Goal: Information Seeking & Learning: Learn about a topic

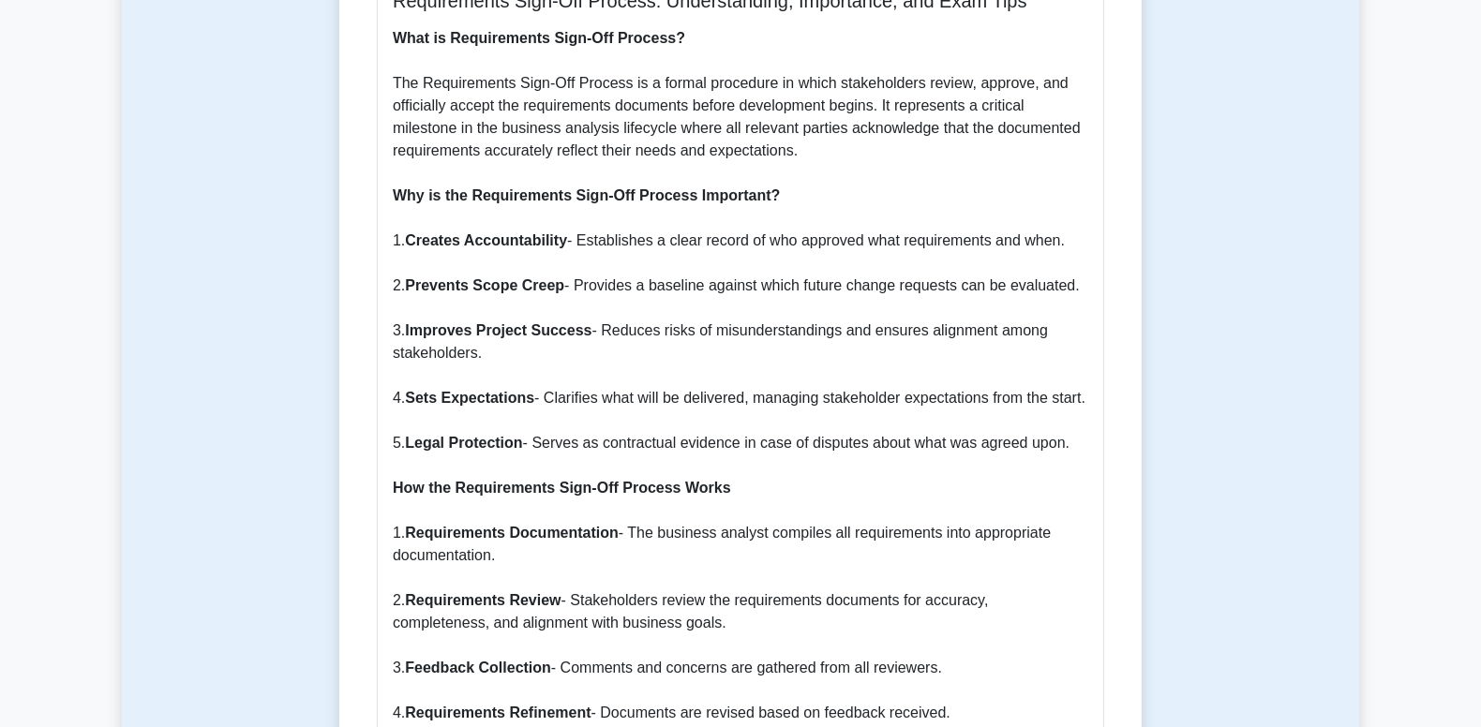
scroll to position [843, 0]
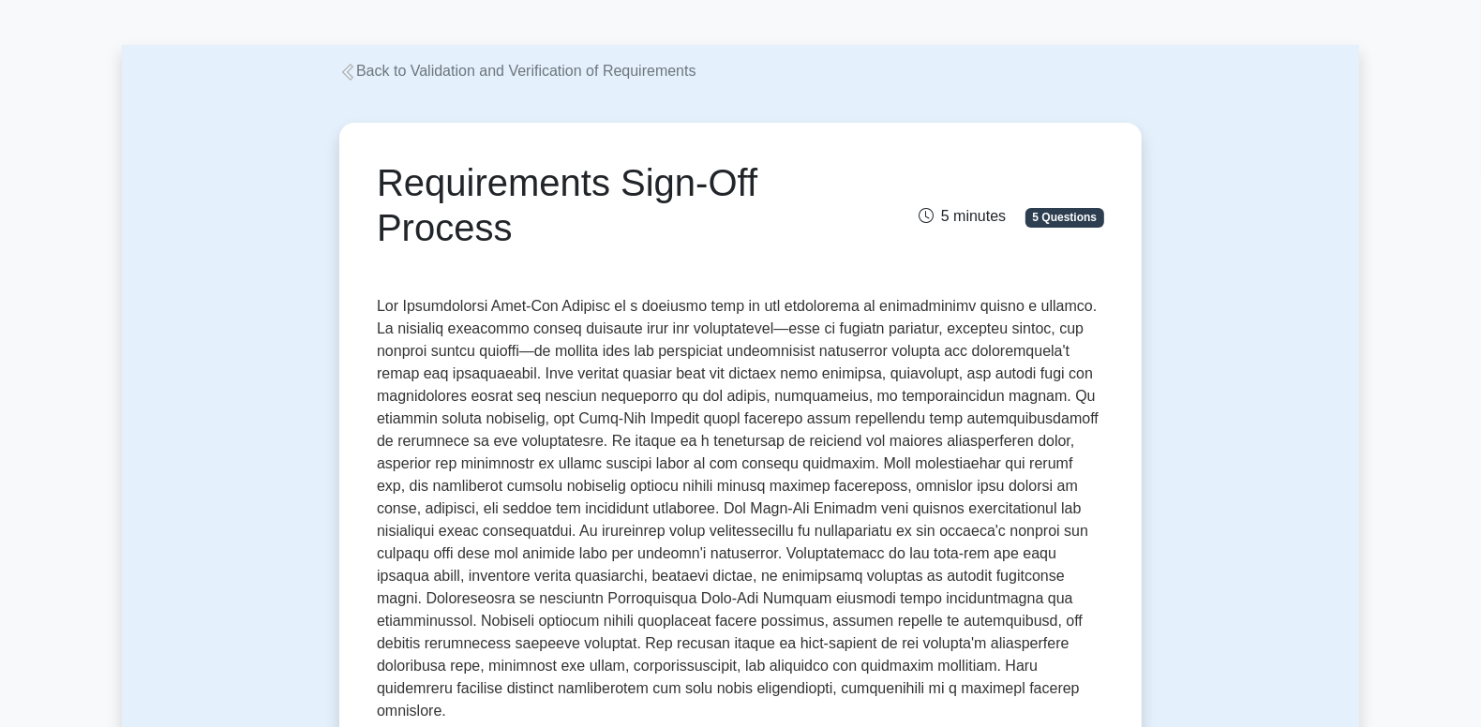
scroll to position [94, 0]
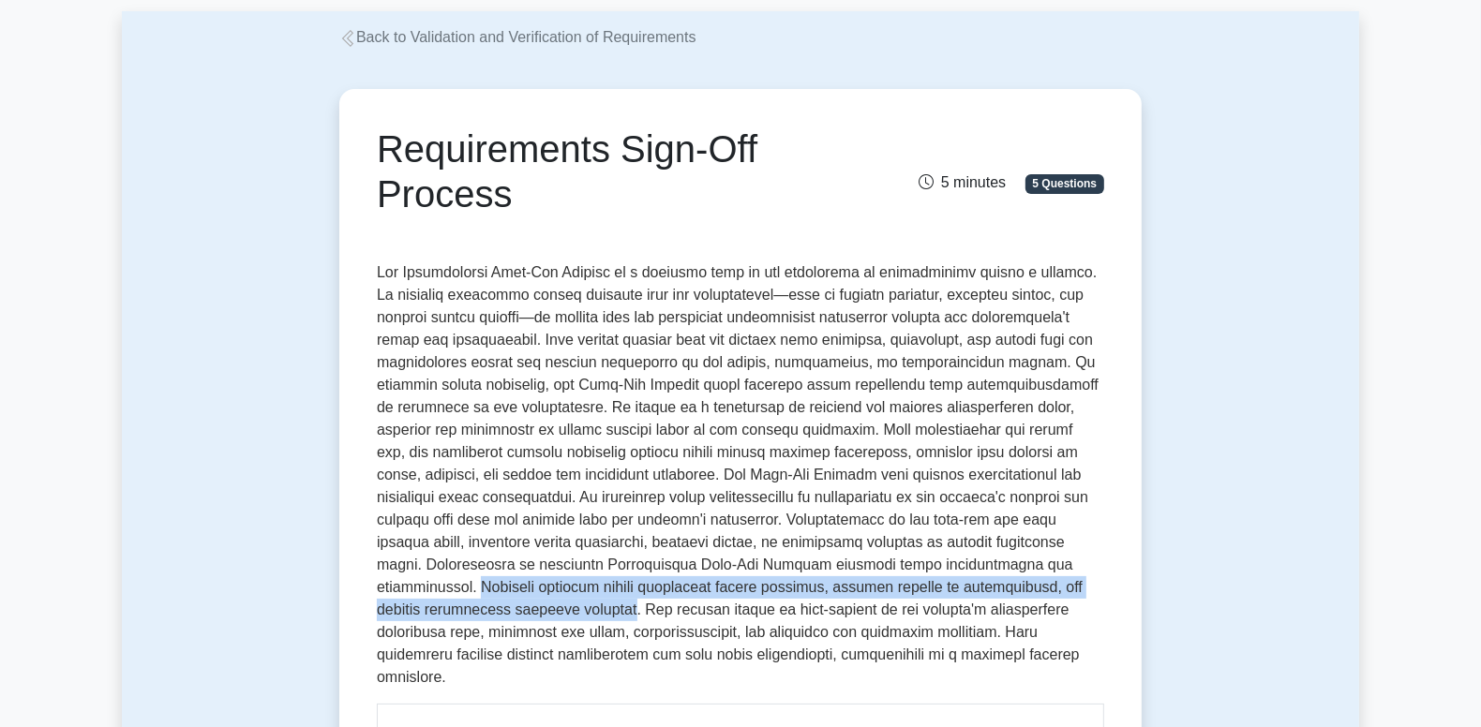
drag, startPoint x: 470, startPoint y: 587, endPoint x: 579, endPoint y: 604, distance: 111.0
click at [579, 604] on p at bounding box center [740, 475] width 727 height 427
drag, startPoint x: 579, startPoint y: 604, endPoint x: 555, endPoint y: 608, distance: 24.8
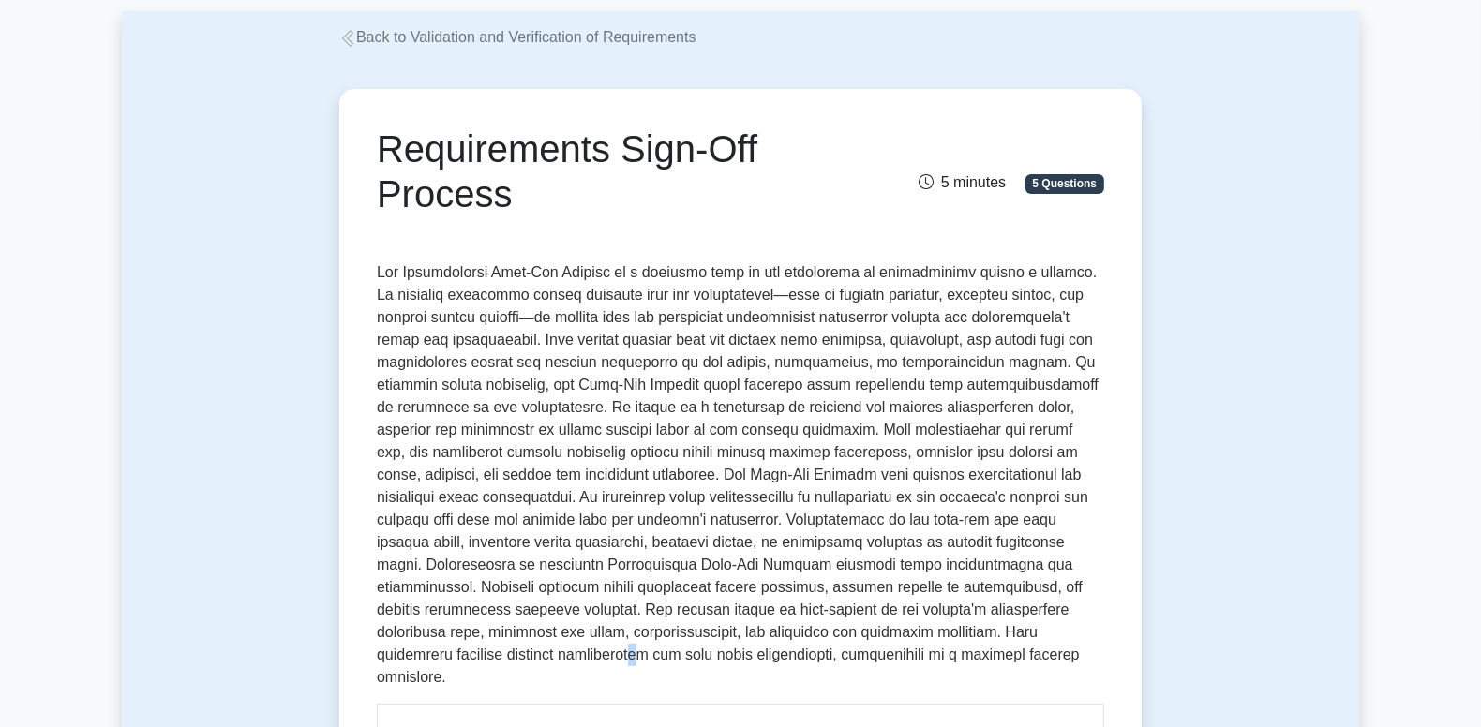
drag, startPoint x: 555, startPoint y: 608, endPoint x: 584, endPoint y: 652, distance: 52.8
click at [584, 652] on p at bounding box center [740, 475] width 727 height 427
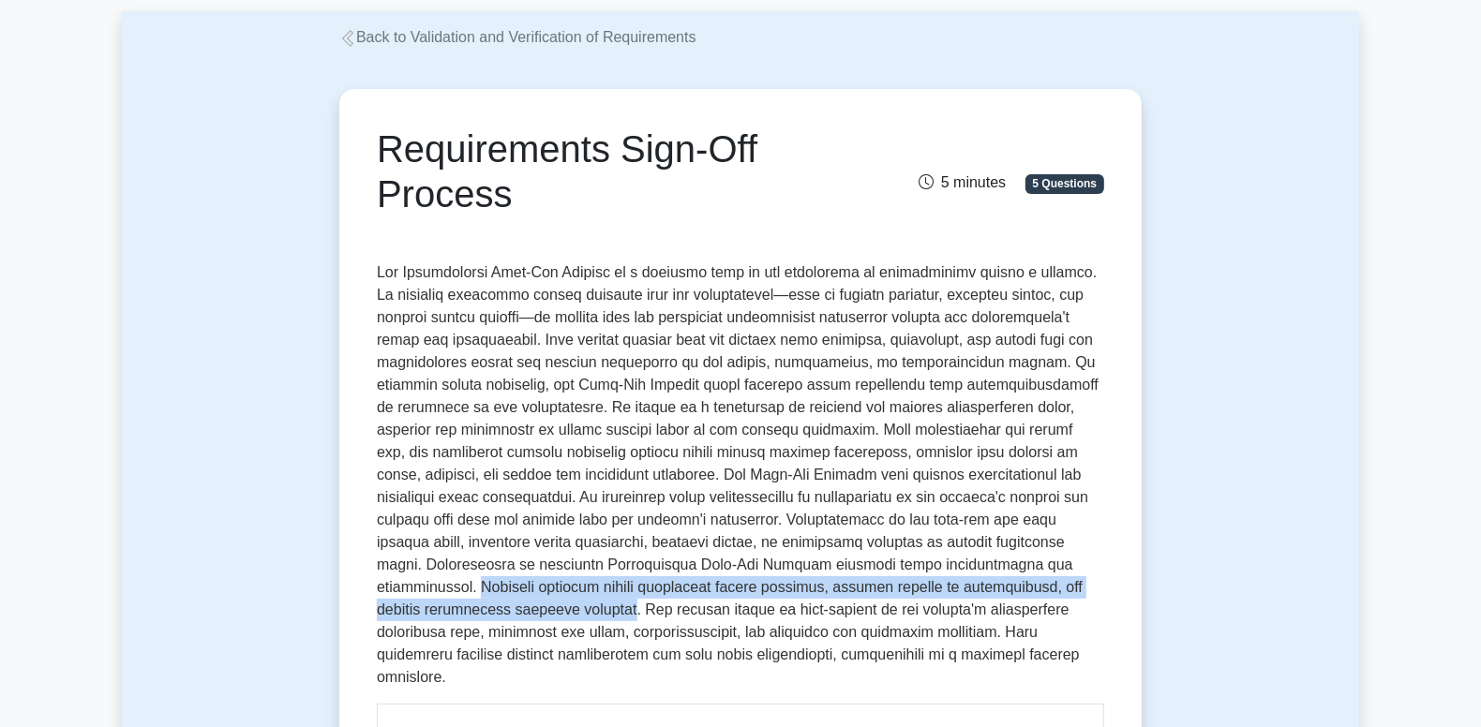
drag, startPoint x: 584, startPoint y: 652, endPoint x: 579, endPoint y: 609, distance: 43.4
click at [579, 609] on p at bounding box center [740, 475] width 727 height 427
copy p "Business analysts should facilitate review sessions, provide clarity on require…"
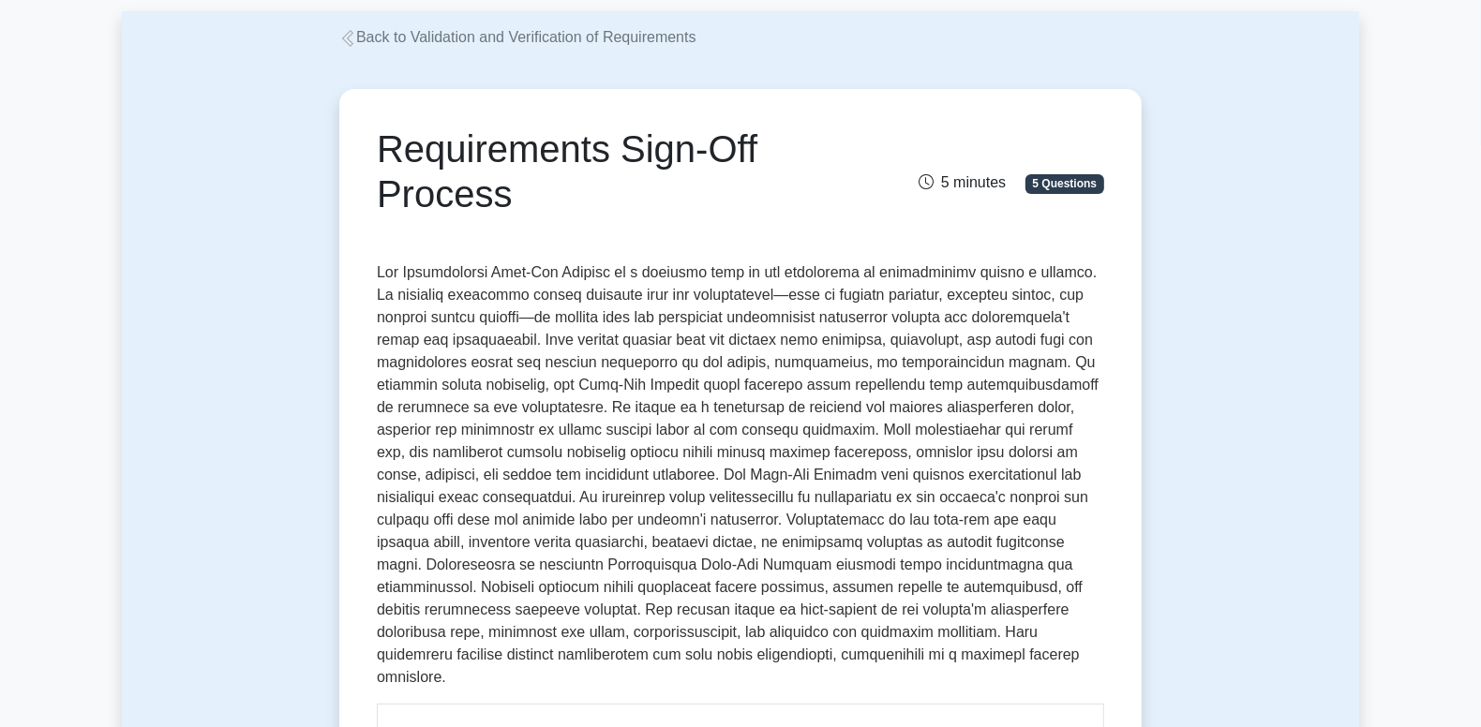
click at [648, 599] on p at bounding box center [740, 475] width 727 height 427
click at [633, 583] on p at bounding box center [740, 475] width 727 height 427
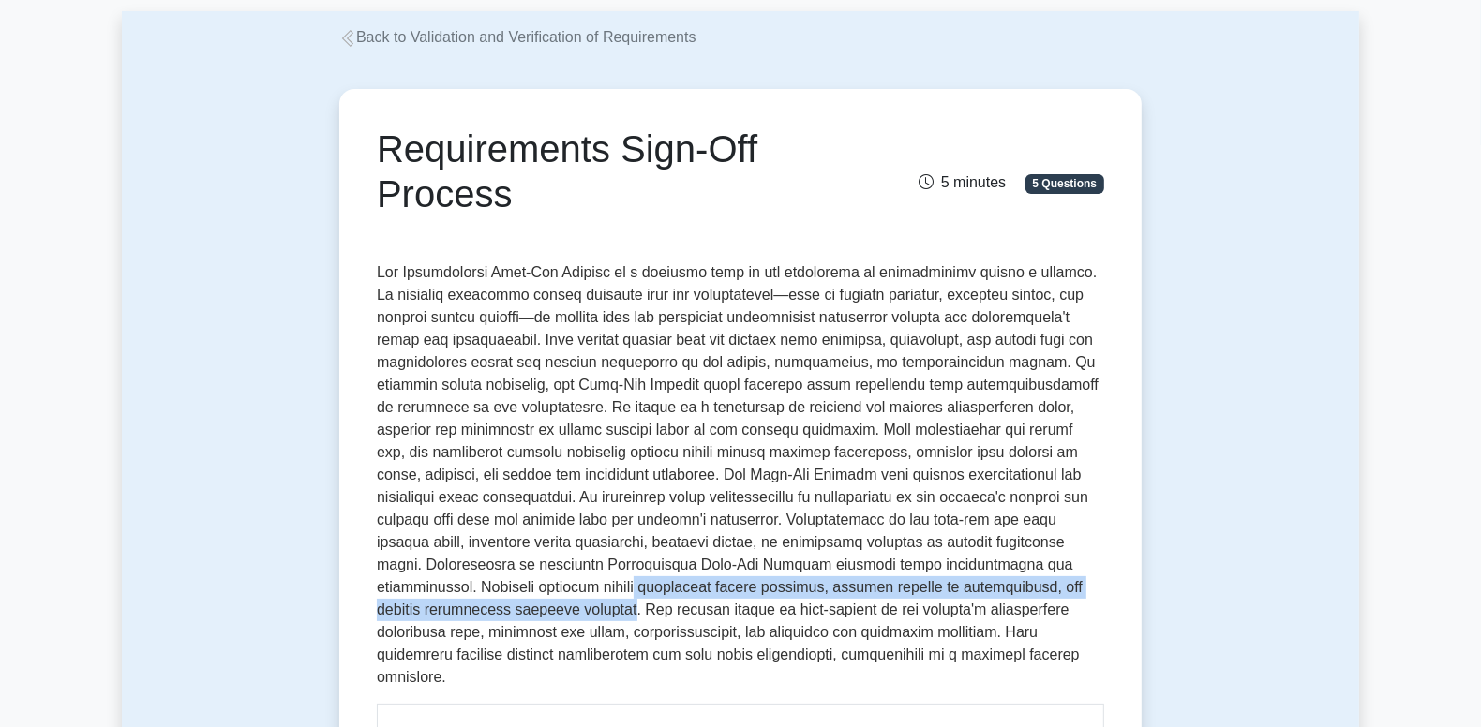
drag, startPoint x: 634, startPoint y: 581, endPoint x: 582, endPoint y: 607, distance: 57.4
click at [582, 607] on p at bounding box center [740, 475] width 727 height 427
drag, startPoint x: 582, startPoint y: 607, endPoint x: 527, endPoint y: 611, distance: 55.5
copy p "facilitate review sessions, provide clarity on requirements, and address stakeh…"
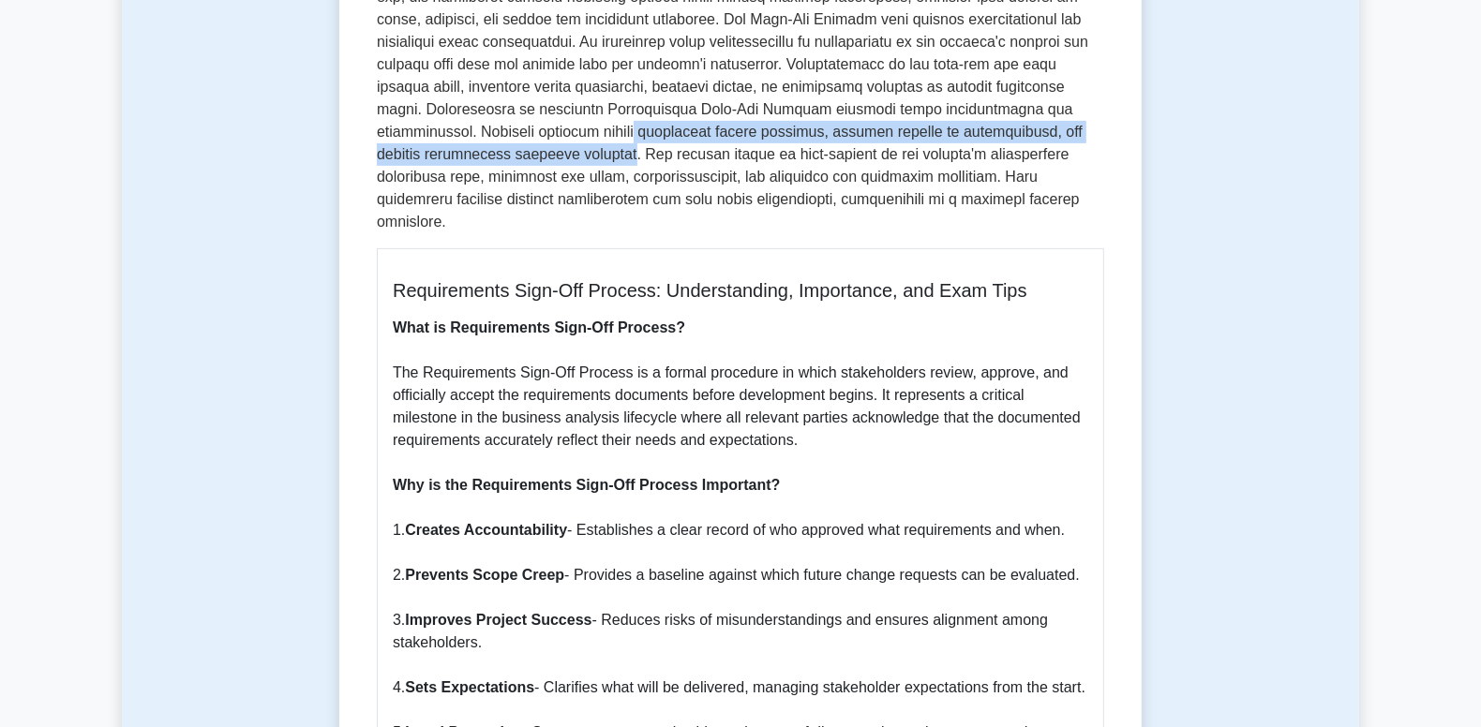
scroll to position [562, 0]
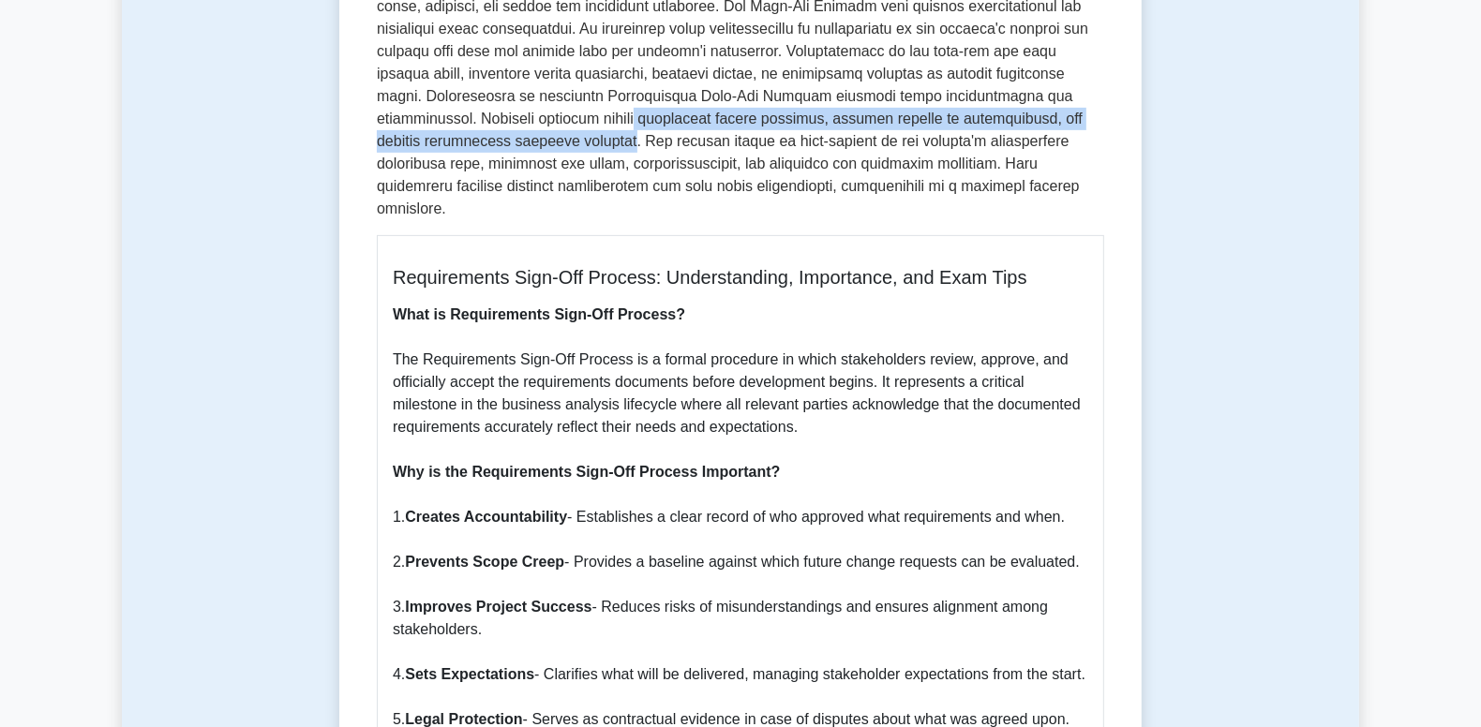
drag, startPoint x: 653, startPoint y: 496, endPoint x: 1082, endPoint y: 491, distance: 428.4
copy p "a clear record of who approved what requirements and when."
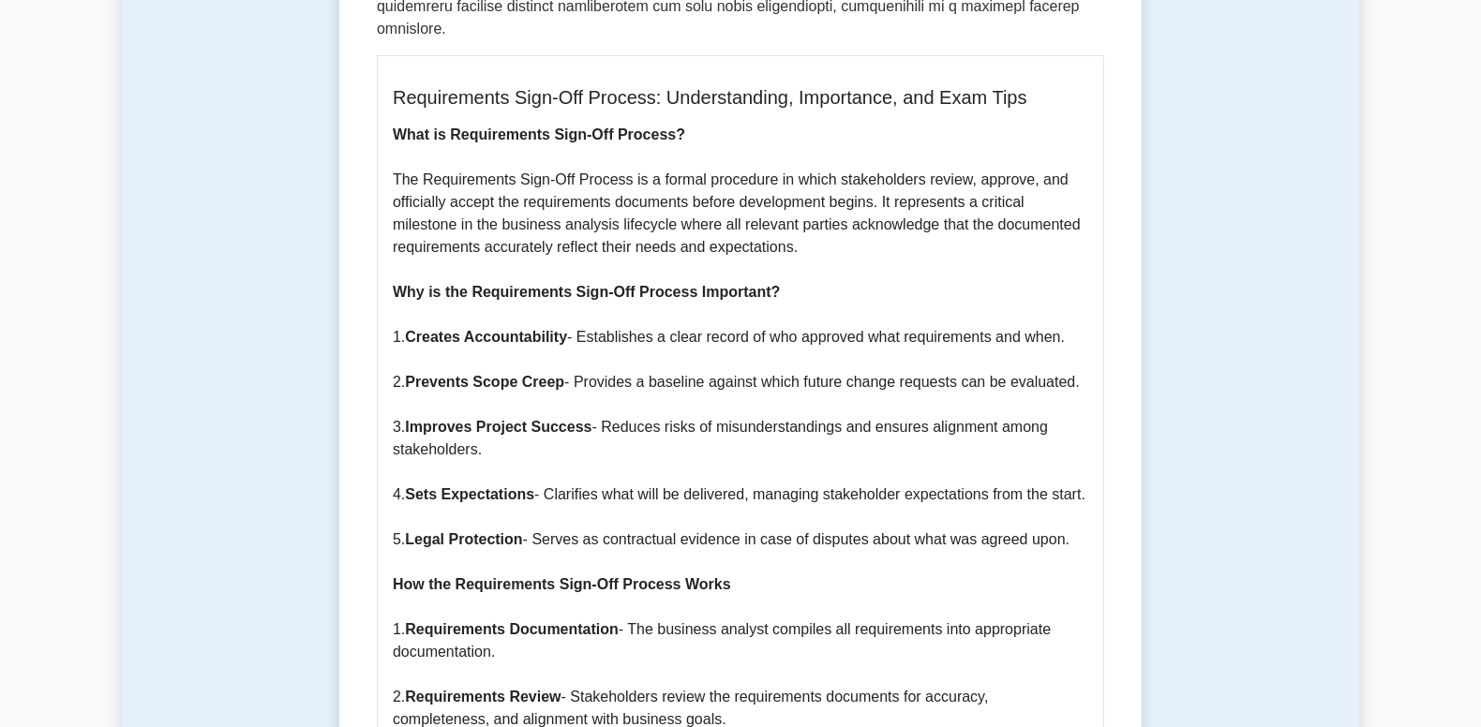
scroll to position [749, 0]
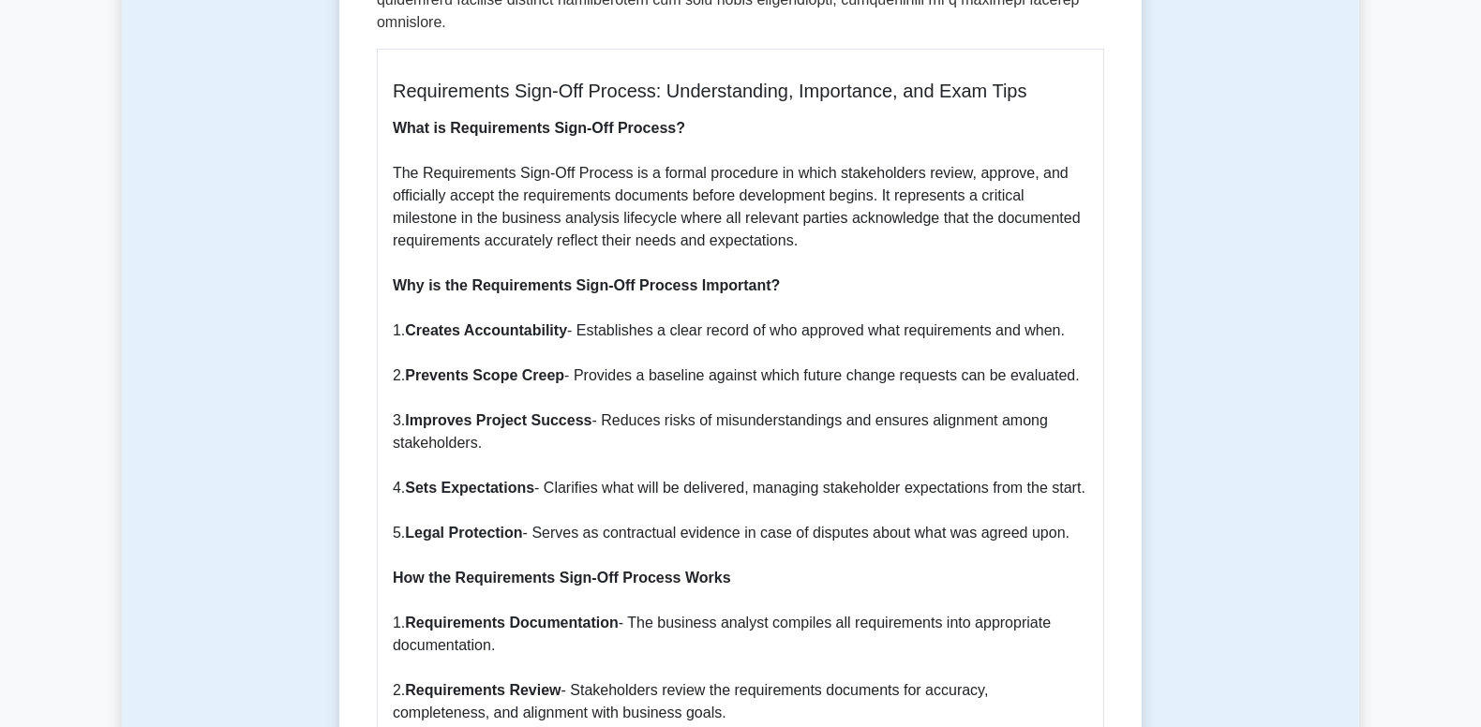
drag, startPoint x: 602, startPoint y: 397, endPoint x: 605, endPoint y: 414, distance: 17.1
copy p "Reduces risks of misunderstandings and ensures alignment among stakeholders."
